Goal: Information Seeking & Learning: Learn about a topic

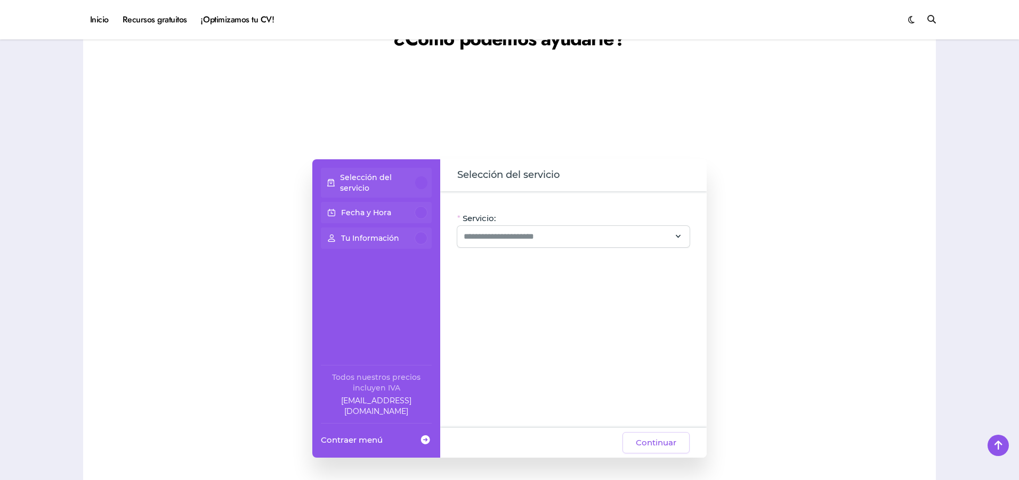
scroll to position [799, 0]
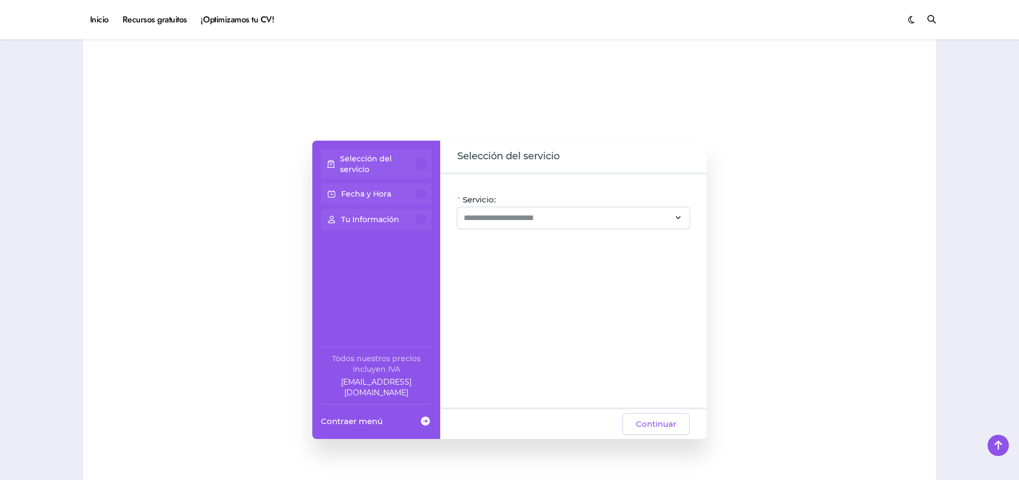
click at [419, 167] on div at bounding box center [421, 164] width 12 height 13
click at [507, 223] on div at bounding box center [573, 217] width 232 height 21
click at [507, 373] on div "Servicio: Oye, hay paquetes especiales con este servicio, ¡consúltalos! CV + Li…" at bounding box center [573, 291] width 266 height 237
click at [397, 224] on p "Tu Información" at bounding box center [370, 219] width 58 height 11
click at [397, 221] on p "Tu Información" at bounding box center [370, 219] width 58 height 11
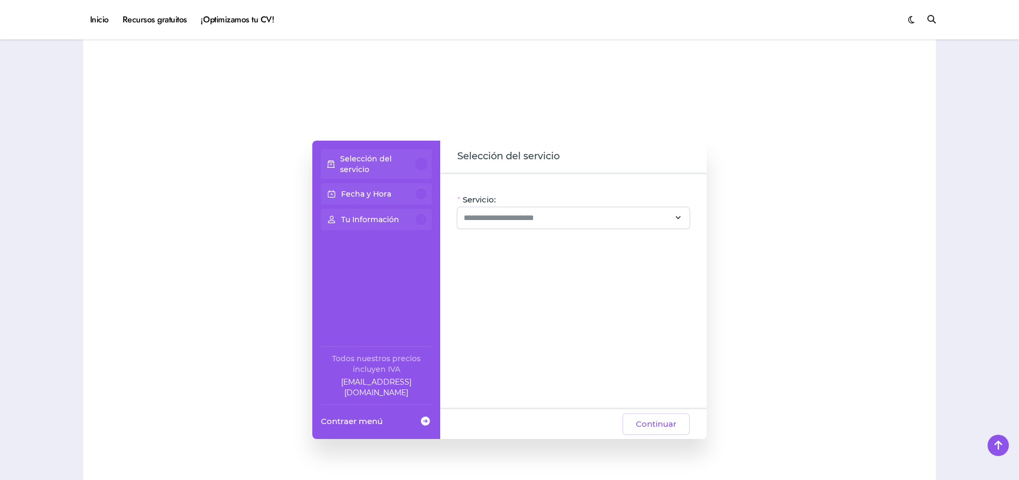
drag, startPoint x: 399, startPoint y: 202, endPoint x: 424, endPoint y: 164, distance: 46.6
click at [400, 202] on div "Fecha y Hora" at bounding box center [376, 193] width 111 height 21
drag, startPoint x: 474, startPoint y: 152, endPoint x: 553, endPoint y: 153, distance: 78.9
click at [505, 153] on div "Selección del servicio" at bounding box center [573, 157] width 266 height 32
click at [507, 151] on span "Selección del servicio" at bounding box center [573, 156] width 232 height 15
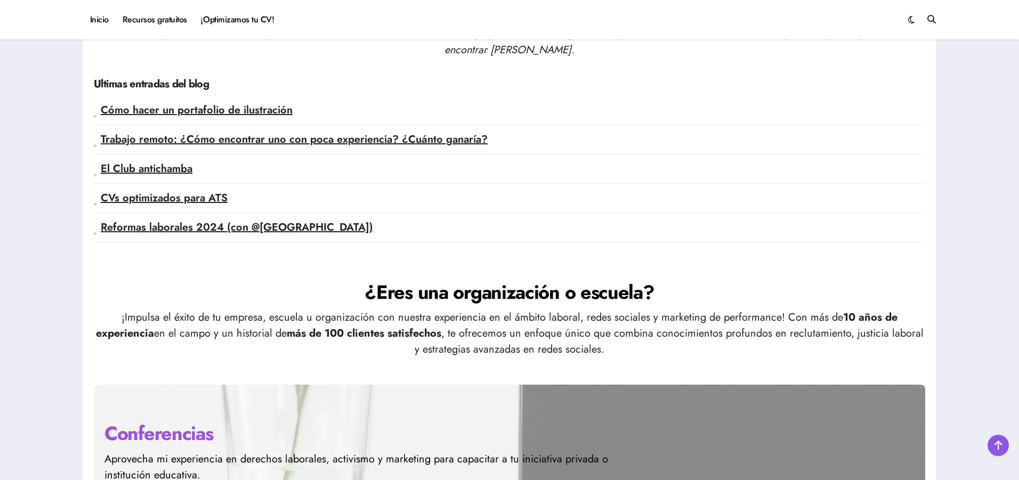
scroll to position [2738, 0]
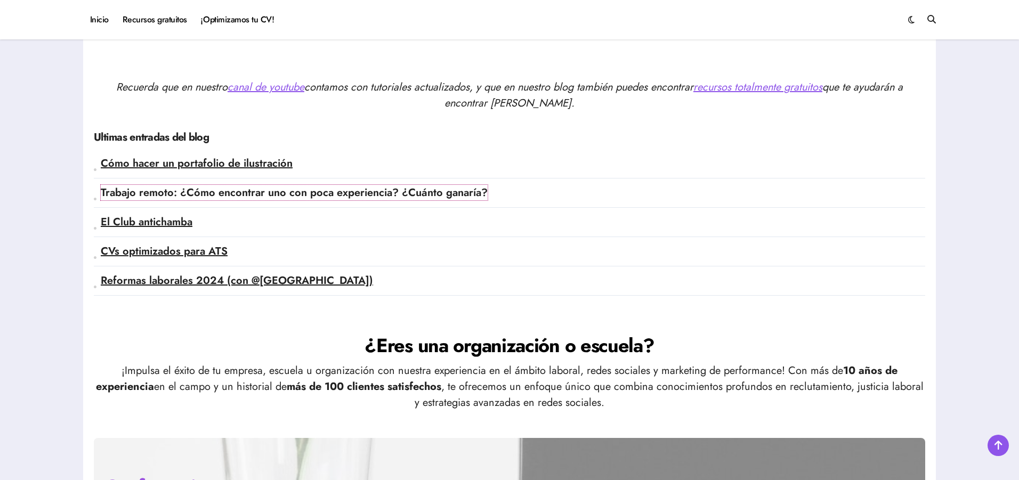
click at [361, 196] on link "Trabajo remoto: ¿Cómo encontrar uno con poca experiencia? ¿Cuánto ganaría?" at bounding box center [294, 192] width 387 height 15
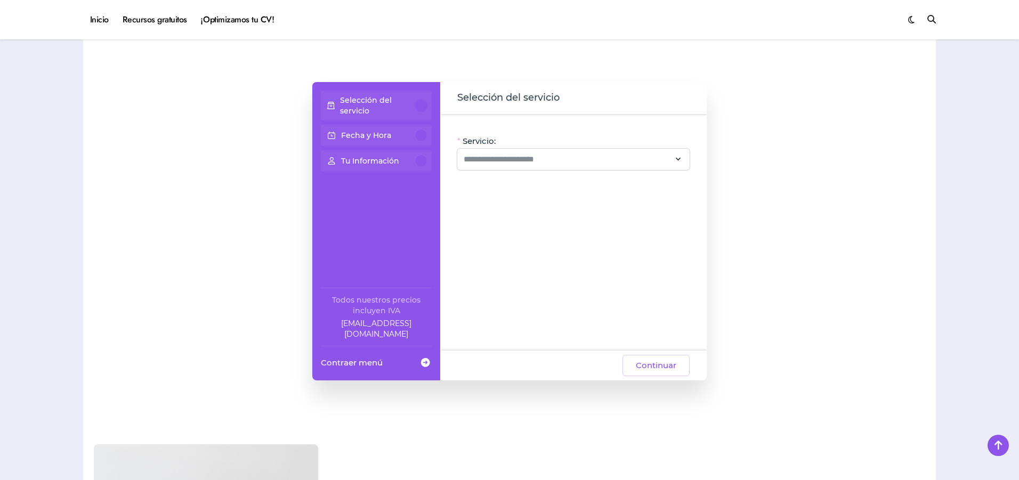
scroll to position [820, 0]
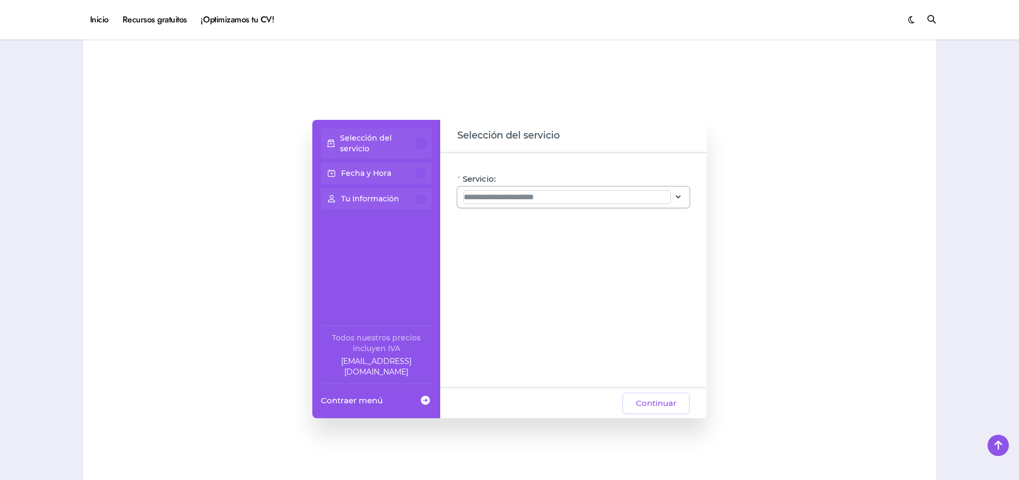
click at [496, 194] on input "Servicio:" at bounding box center [567, 197] width 207 height 13
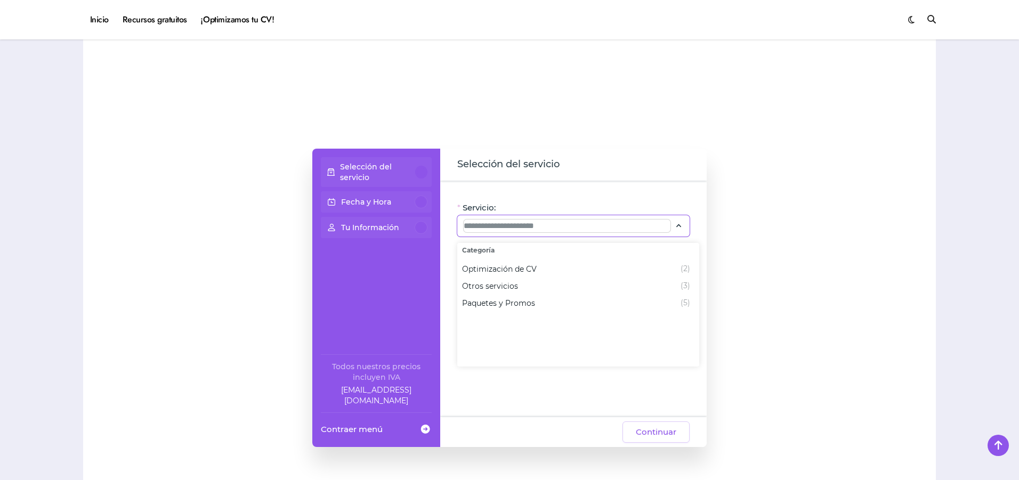
scroll to position [767, 0]
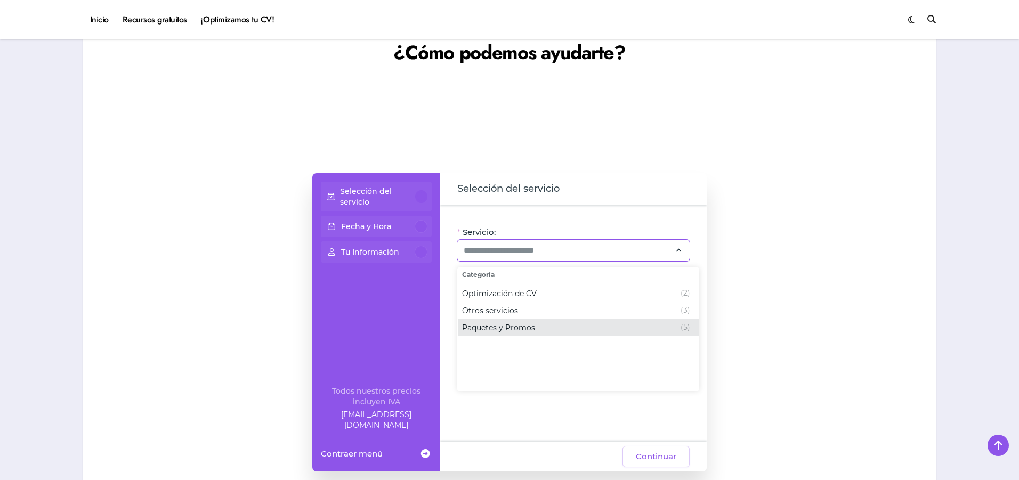
click at [507, 326] on div "Paquetes y Promos (5)" at bounding box center [576, 327] width 228 height 13
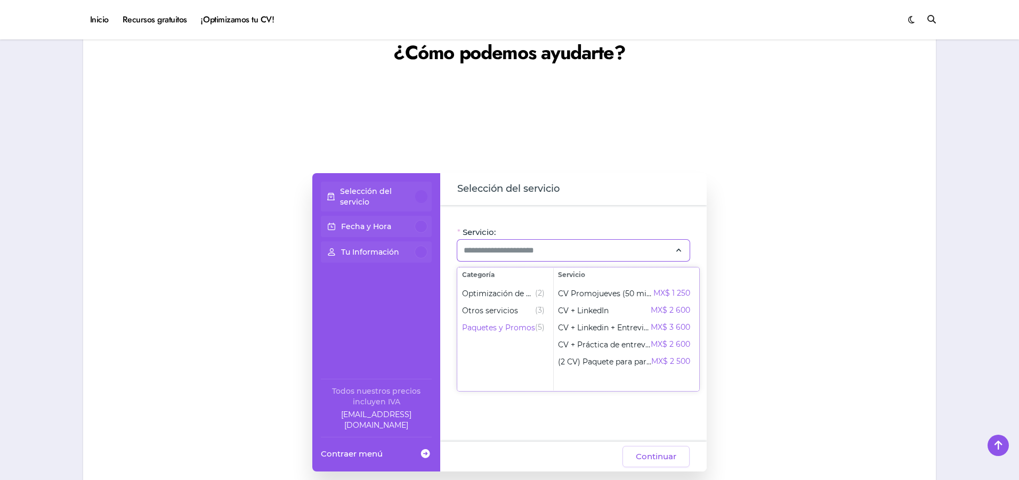
click at [507, 359] on ul "Optimización de CV (2) Otros servicios (3) Paquetes y Promos (5)" at bounding box center [505, 336] width 95 height 109
click at [507, 289] on span "Optimización de CV" at bounding box center [498, 293] width 73 height 11
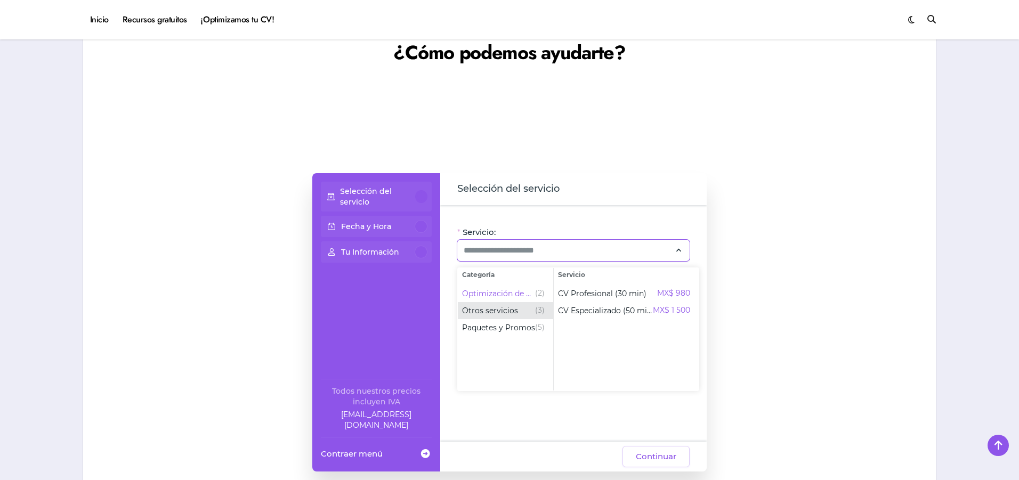
click at [507, 314] on div "Otros servicios (3)" at bounding box center [503, 310] width 83 height 13
click at [507, 376] on ul "Optimización de CV (2) Otros servicios (3) Paquetes y Promos (5)" at bounding box center [505, 336] width 95 height 109
click at [507, 138] on div "Selección del servicio Fecha y Hora Tu Información Todos nuestros precios inclu…" at bounding box center [509, 322] width 394 height 405
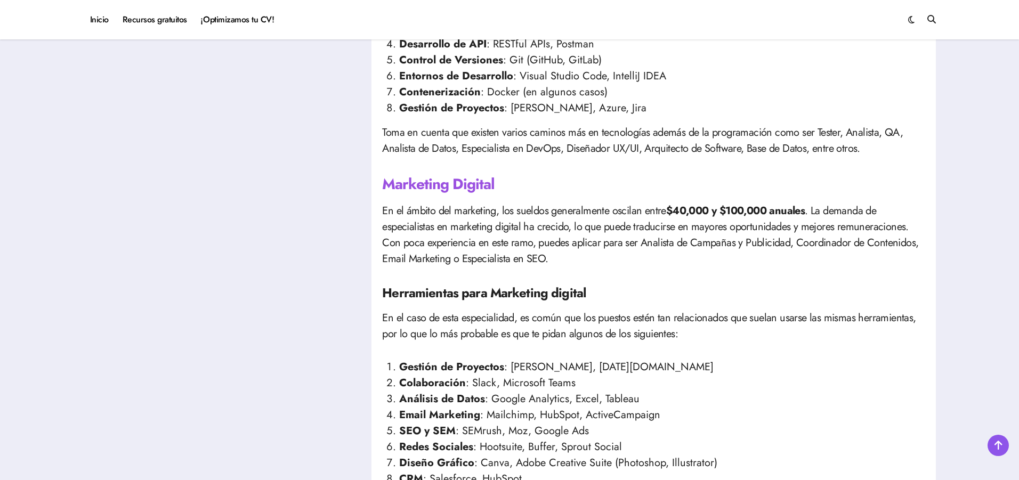
scroll to position [1012, 0]
